Goal: Contribute content

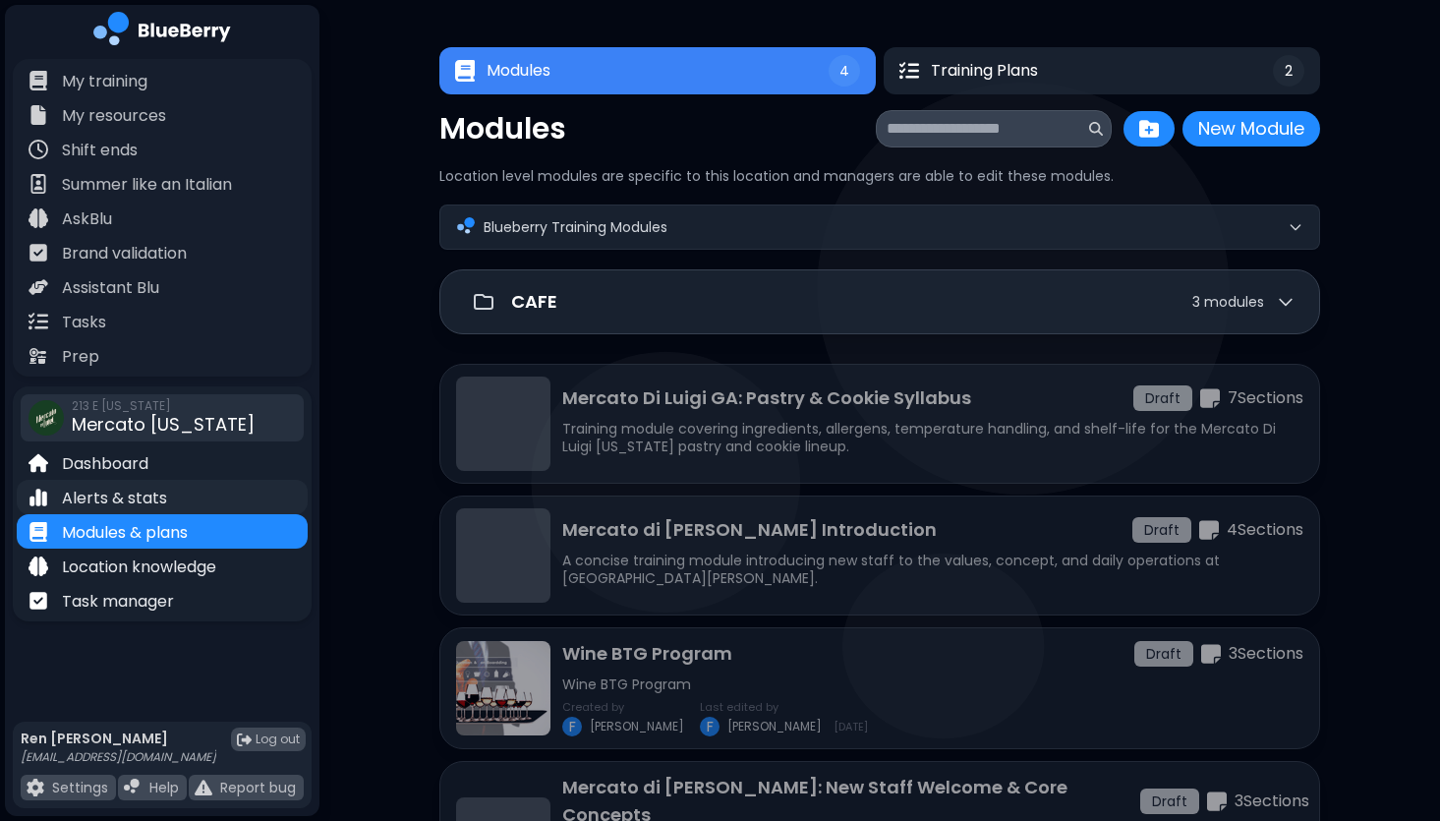
click at [122, 494] on p "Alerts & stats" at bounding box center [114, 499] width 105 height 24
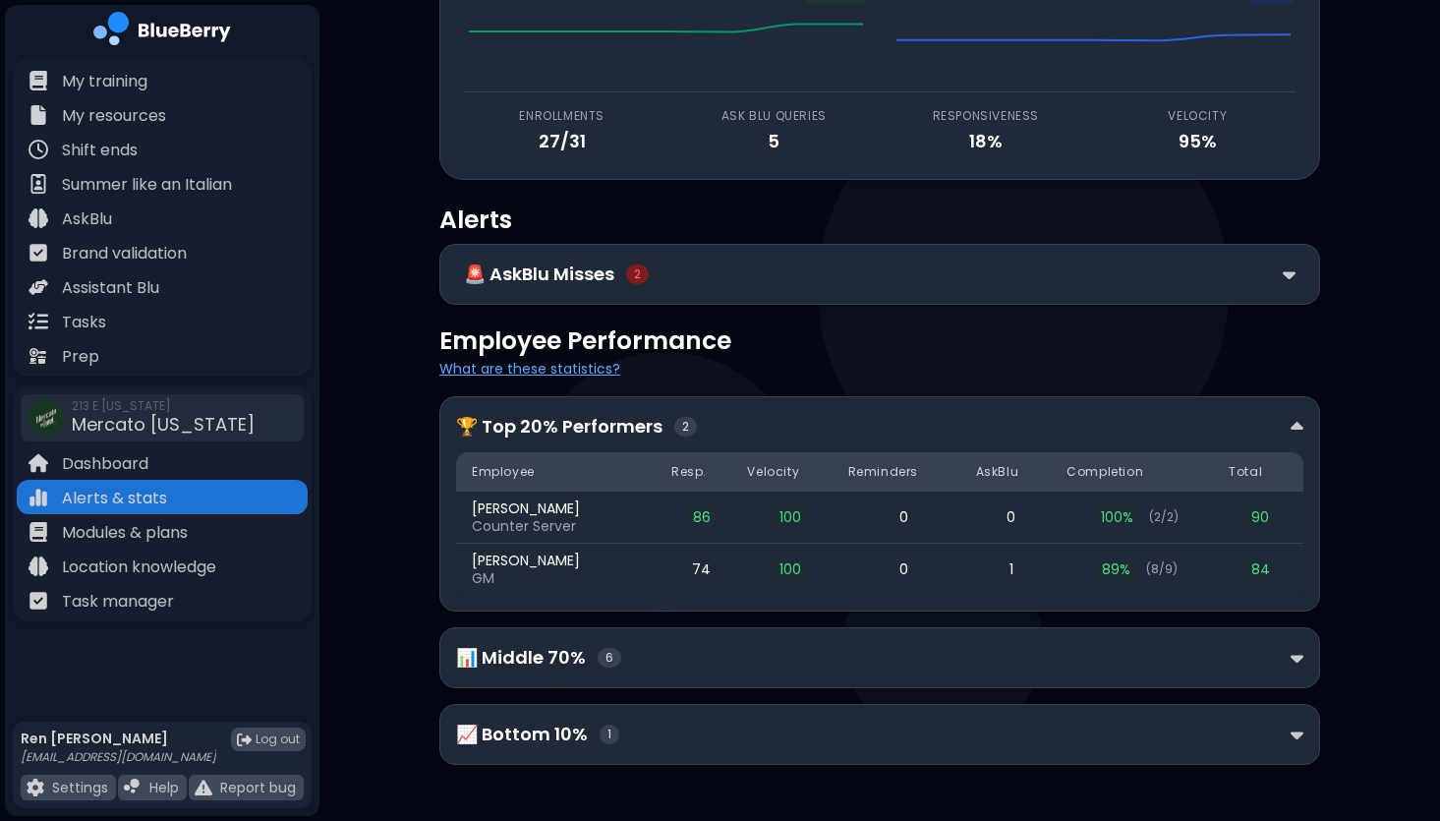
scroll to position [173, 0]
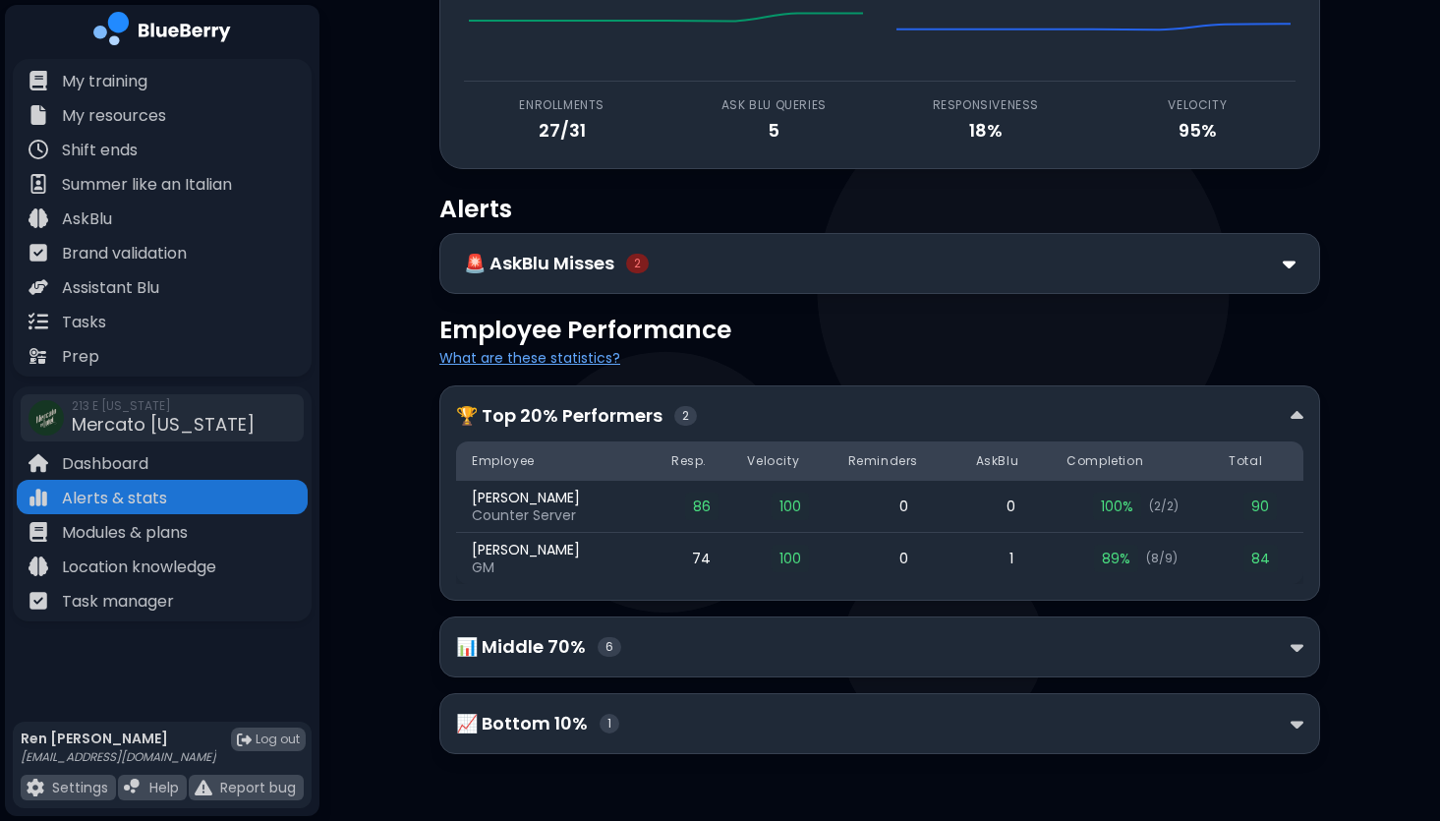
click at [1295, 261] on img at bounding box center [1289, 264] width 13 height 21
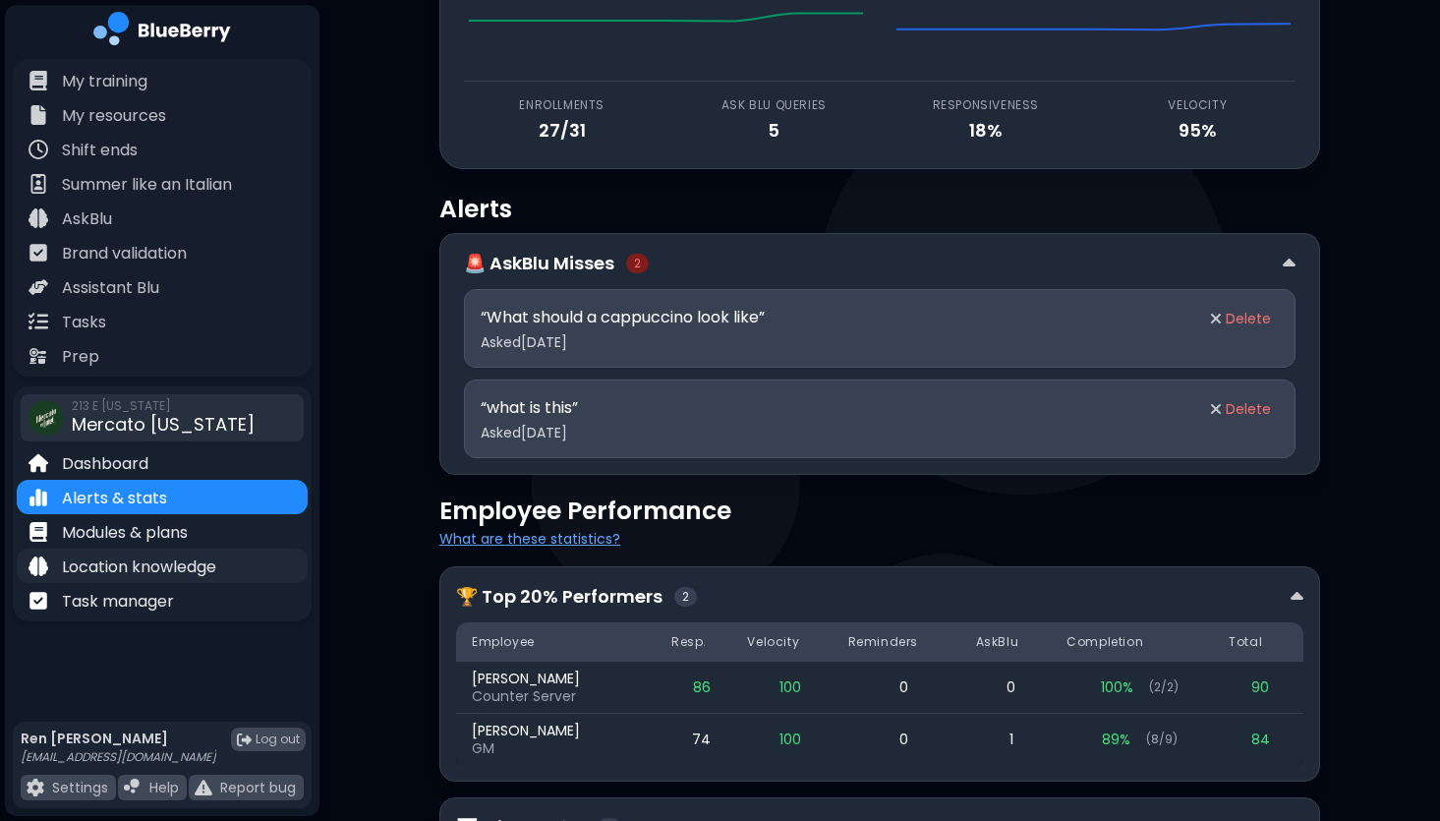
click at [176, 564] on p "Location knowledge" at bounding box center [139, 567] width 154 height 24
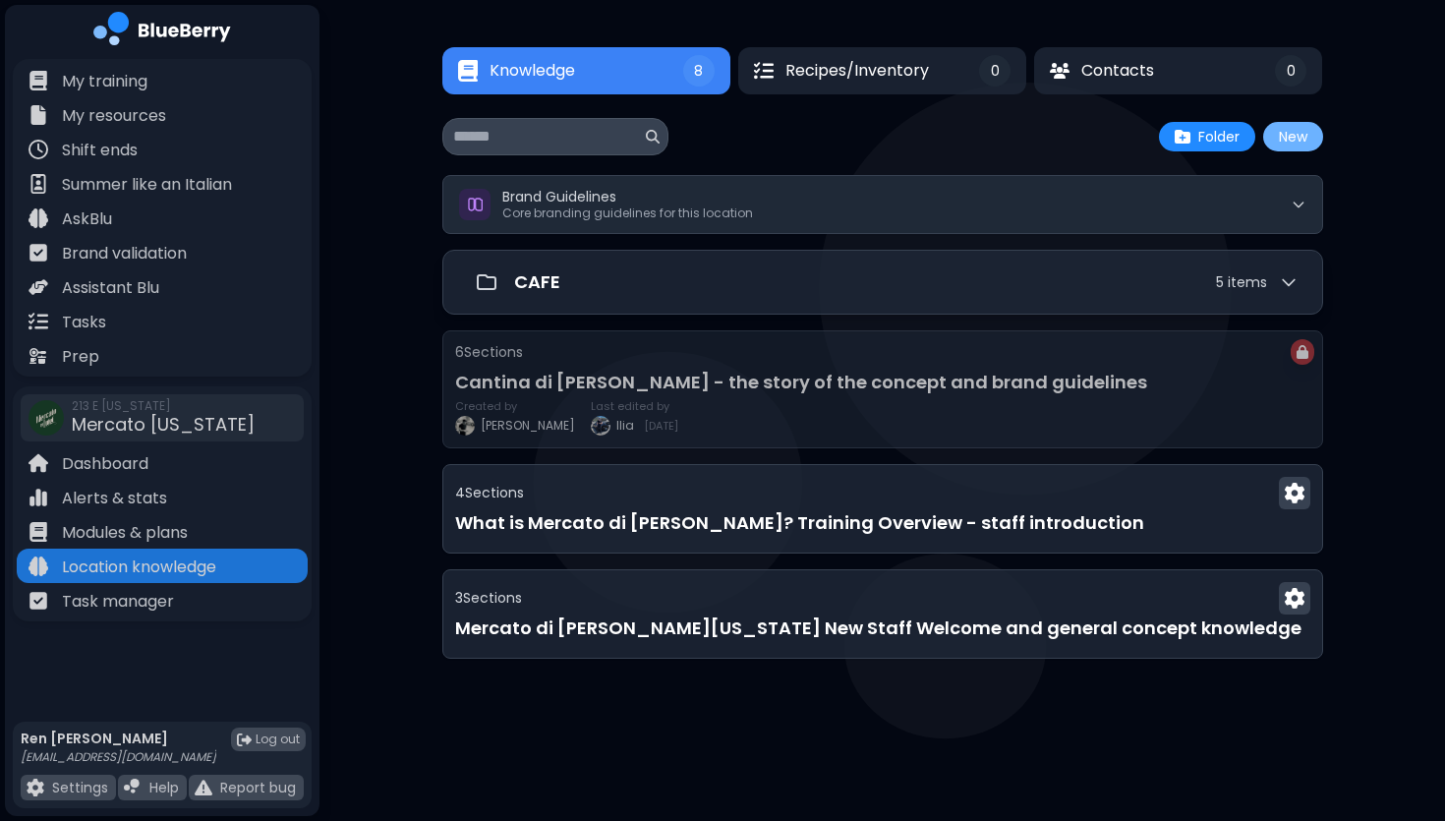
click at [1290, 136] on button "New" at bounding box center [1293, 136] width 60 height 29
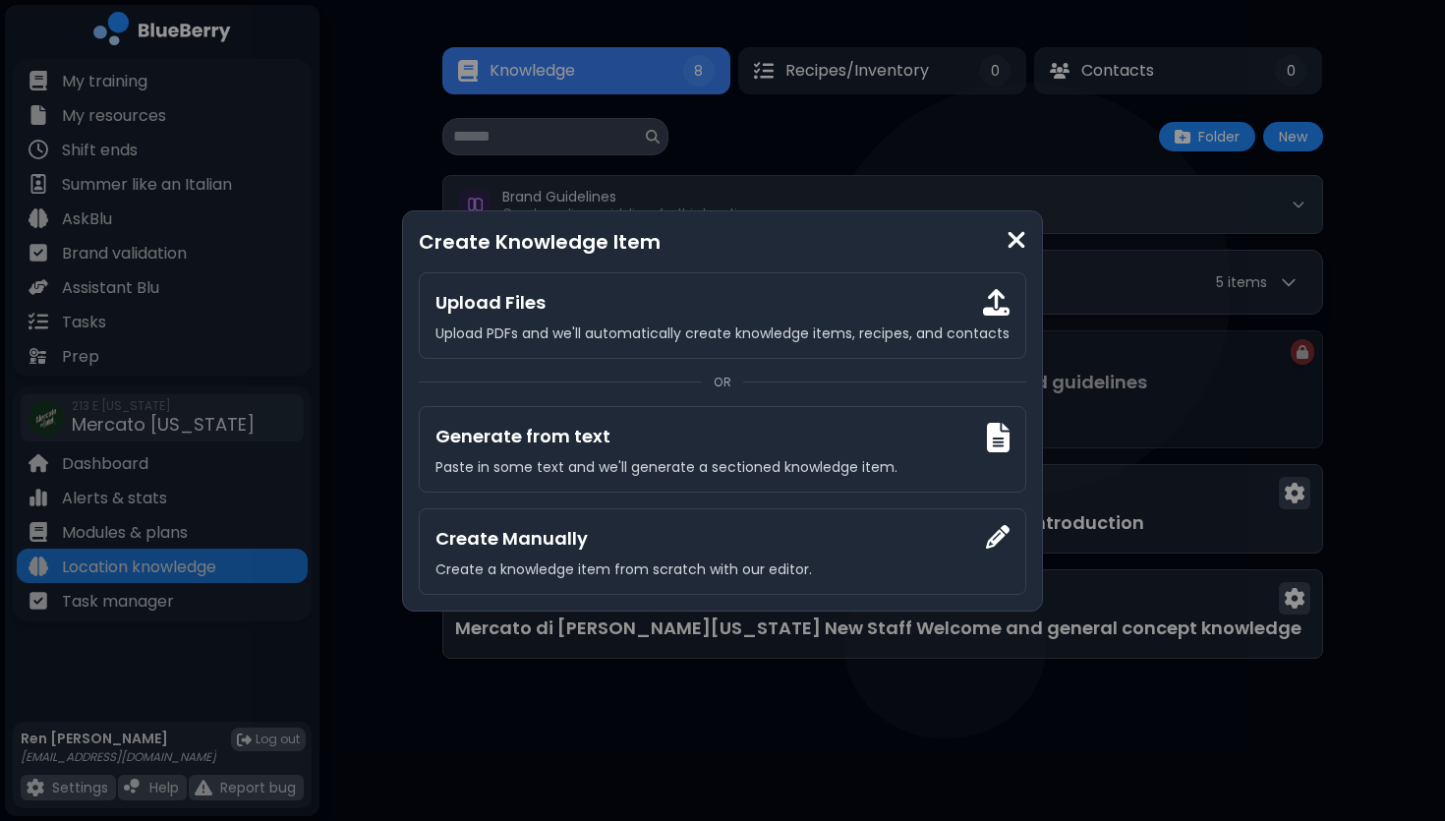
click at [1025, 238] on div "Create Knowledge Item Upload Files Upload PDFs and we'll automatically create k…" at bounding box center [722, 410] width 641 height 401
click at [1008, 240] on img at bounding box center [1017, 240] width 20 height 27
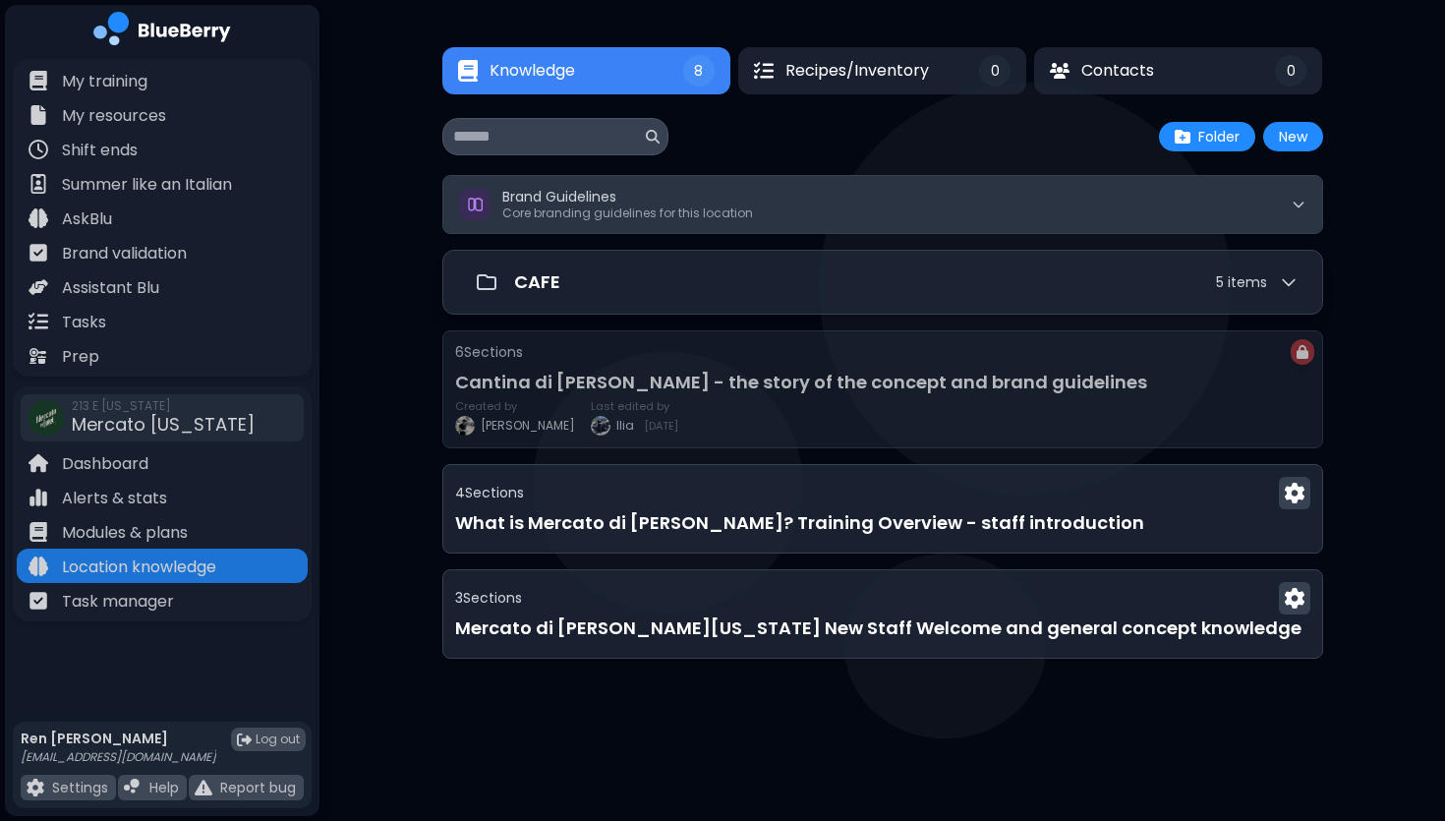
click at [542, 203] on span "Brand Guidelines" at bounding box center [559, 197] width 114 height 20
